Goal: Task Accomplishment & Management: Manage account settings

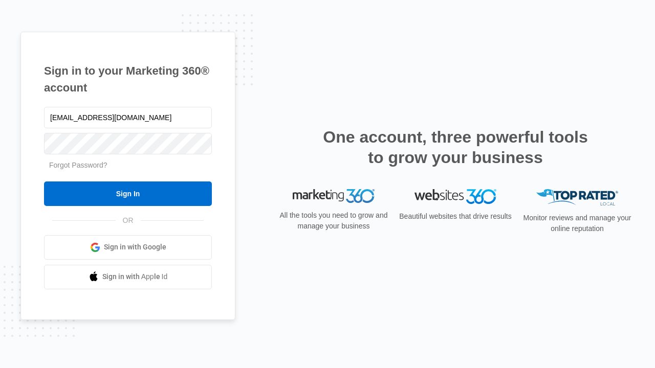
type input "[EMAIL_ADDRESS][DOMAIN_NAME]"
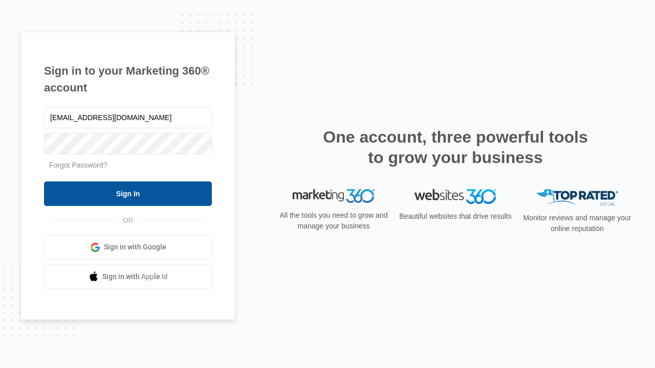
click at [128, 193] on input "Sign In" at bounding box center [128, 194] width 168 height 25
